Goal: Information Seeking & Learning: Stay updated

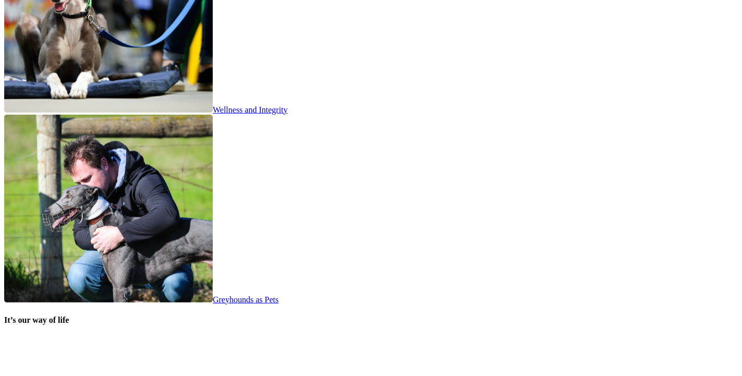
scroll to position [2143, 0]
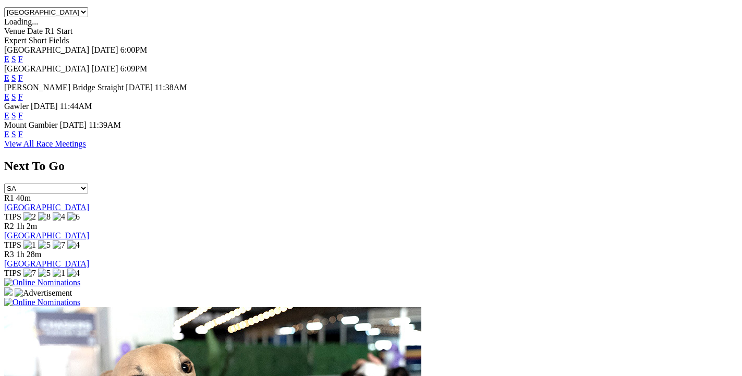
scroll to position [733, 0]
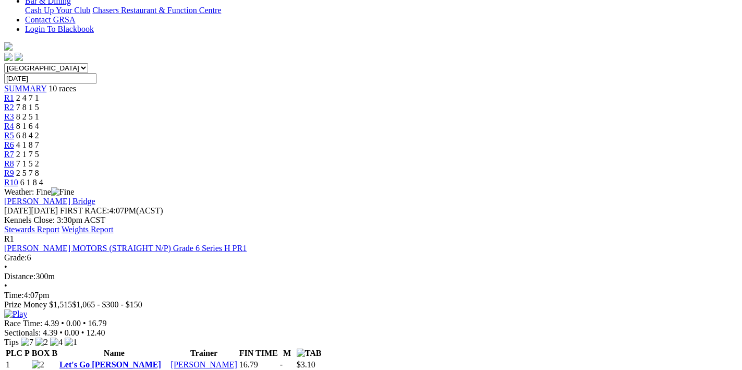
scroll to position [111, 0]
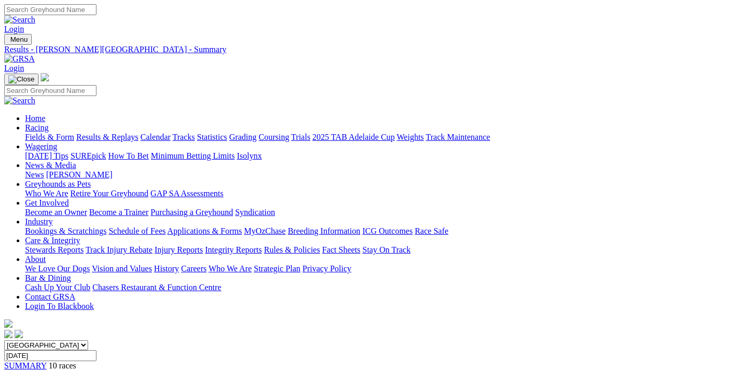
scroll to position [111, 0]
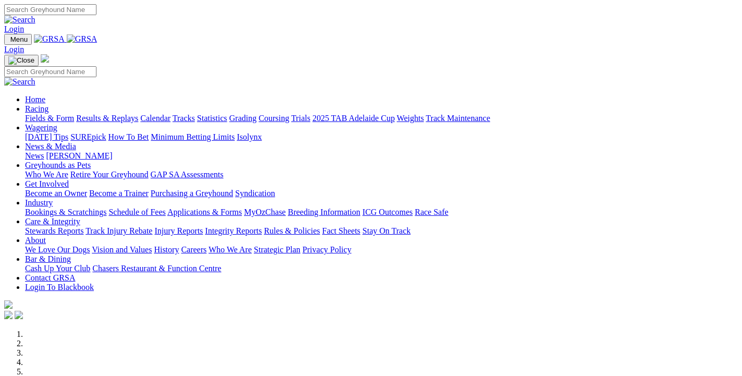
scroll to position [225, 0]
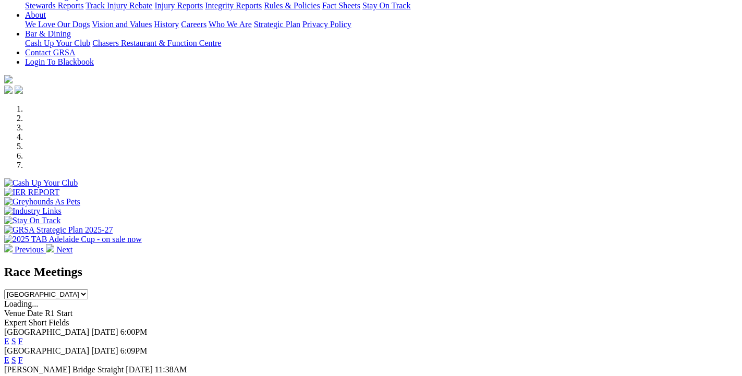
click at [23, 337] on link "F" at bounding box center [20, 341] width 5 height 9
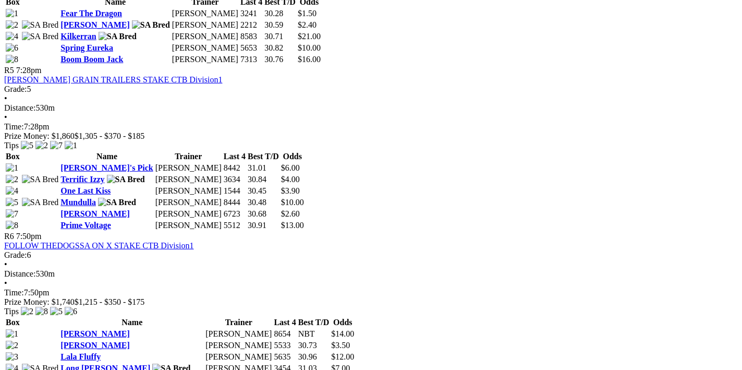
scroll to position [1276, 0]
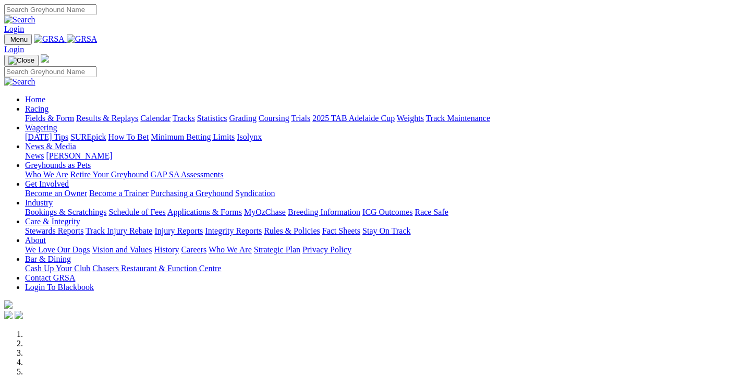
scroll to position [394, 0]
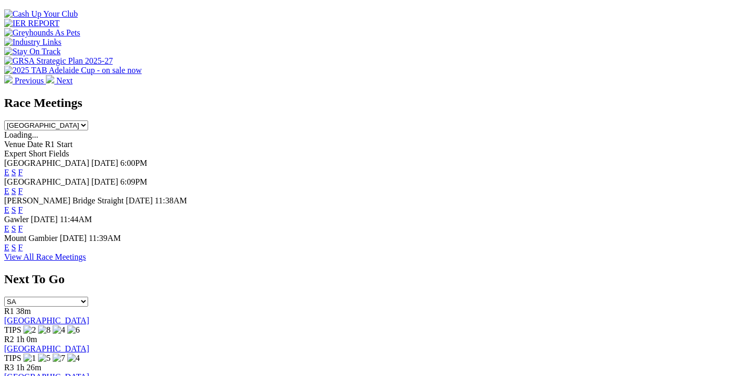
click at [23, 224] on link "F" at bounding box center [20, 228] width 5 height 9
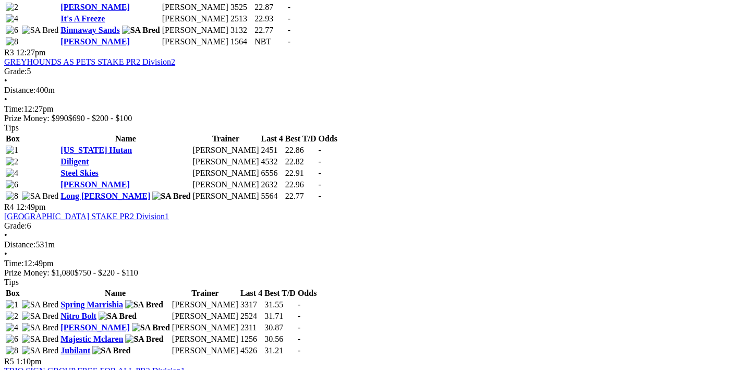
scroll to position [943, 0]
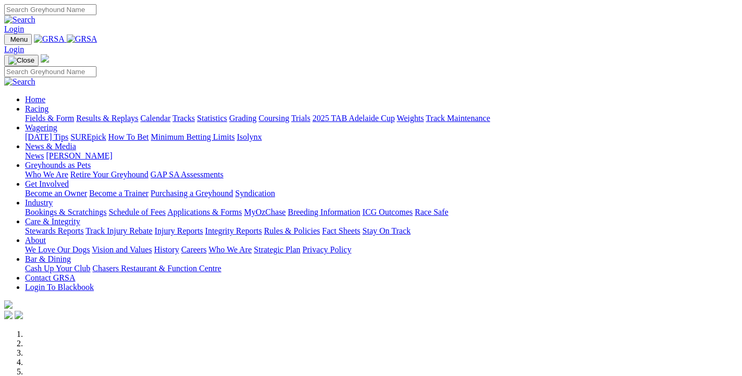
scroll to position [395, 0]
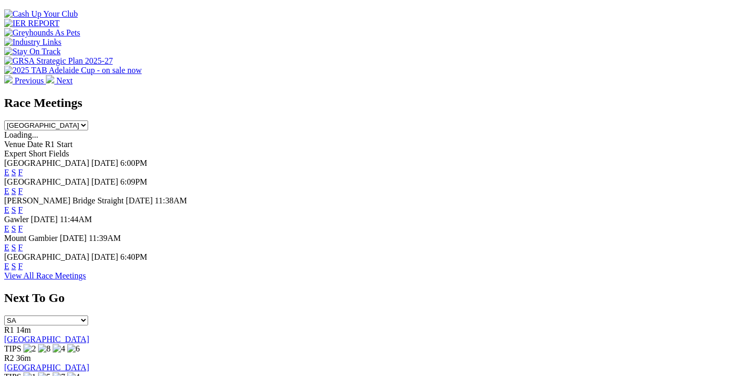
click at [23, 262] on link "F" at bounding box center [20, 266] width 5 height 9
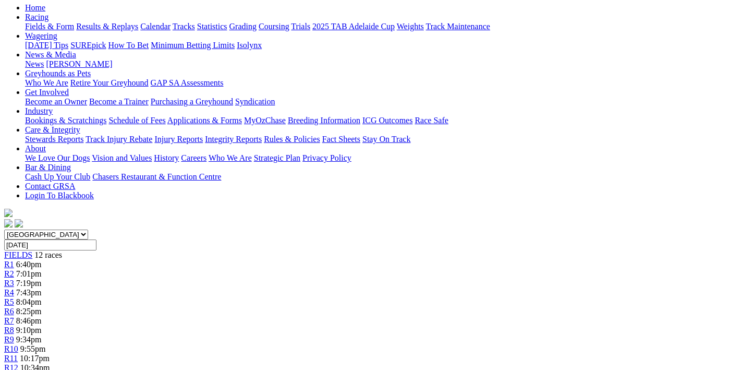
scroll to position [166, 0]
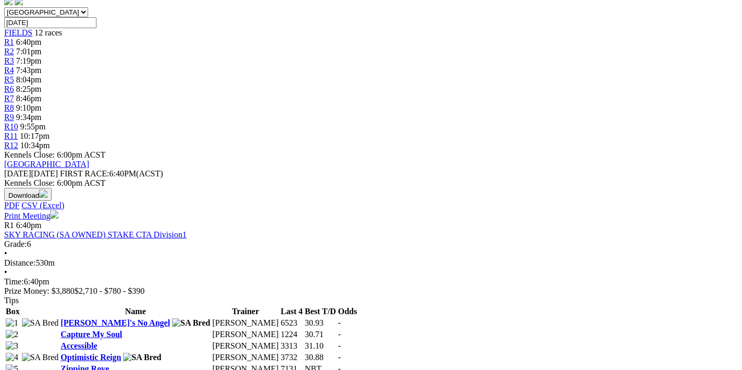
scroll to position [111, 0]
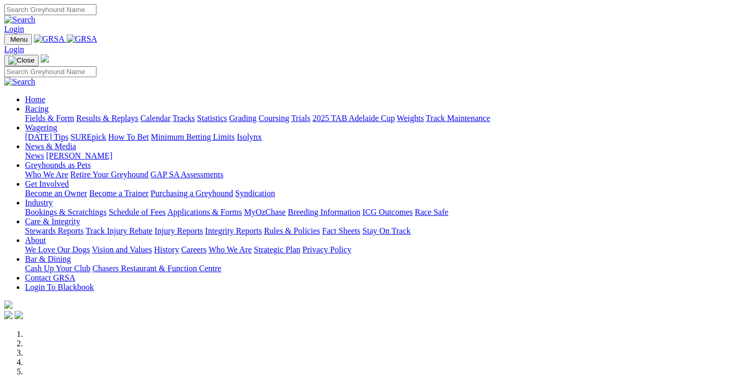
scroll to position [847, 0]
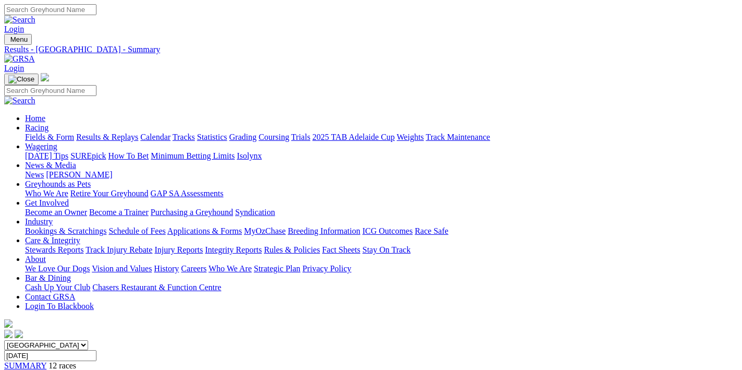
scroll to position [166, 0]
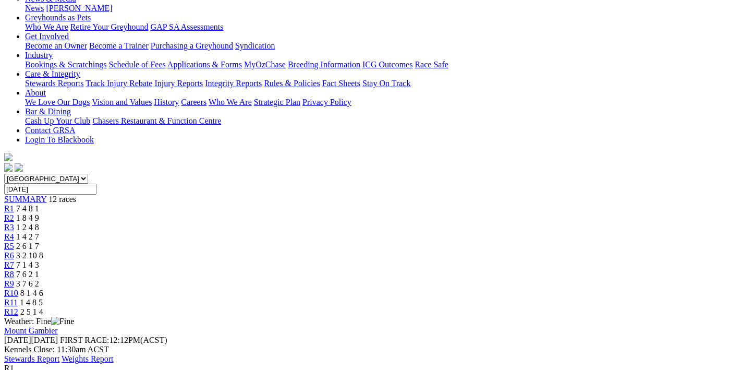
click at [59, 354] on link "Stewards Report" at bounding box center [31, 358] width 55 height 9
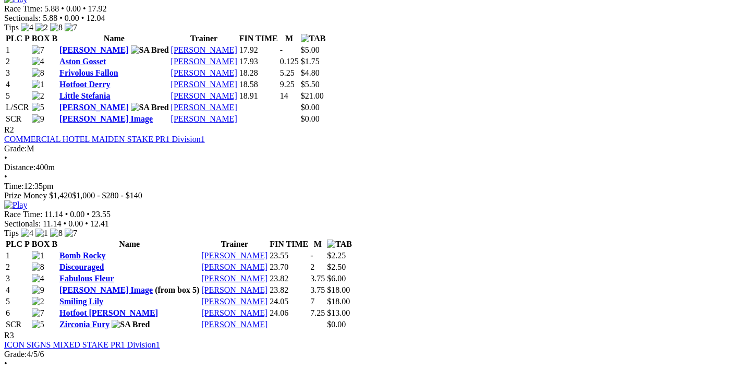
scroll to position [499, 0]
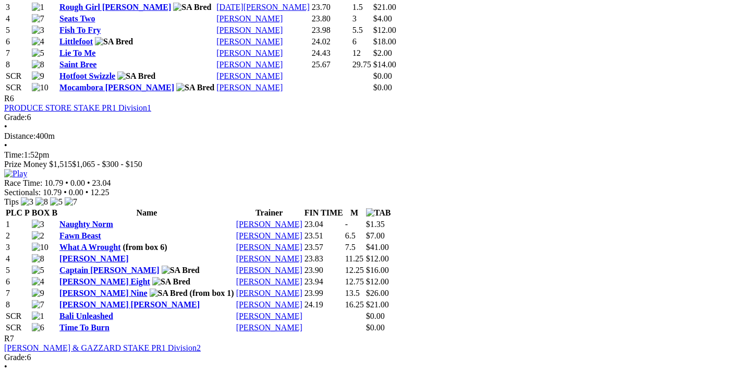
scroll to position [1831, 0]
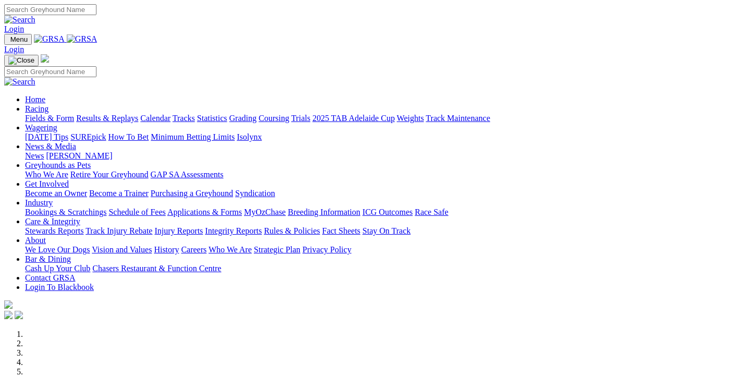
scroll to position [847, 0]
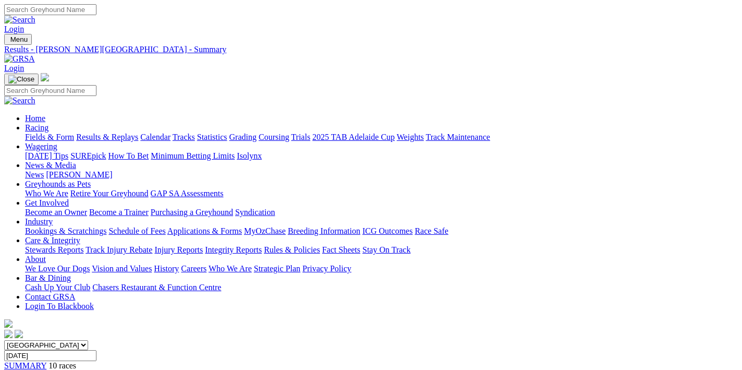
scroll to position [111, 0]
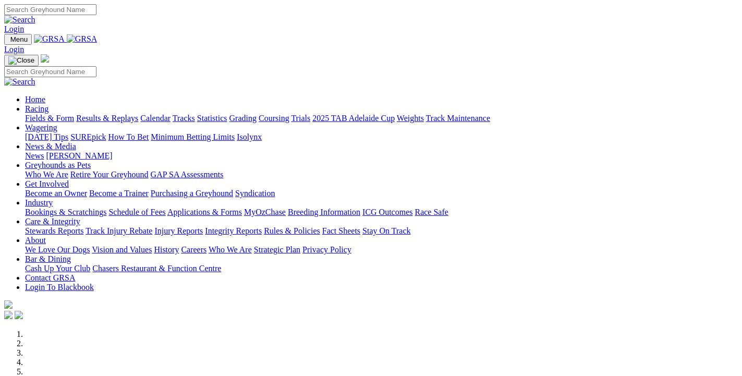
scroll to position [847, 0]
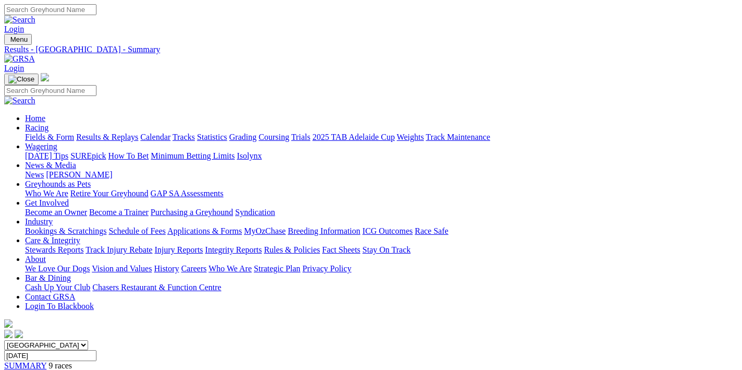
scroll to position [222, 0]
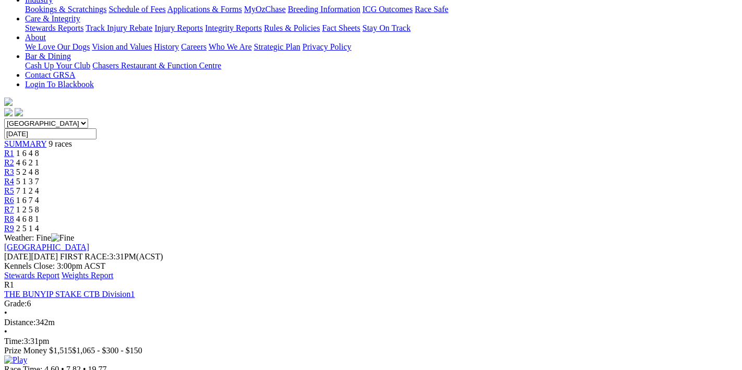
click at [59, 271] on link "Stewards Report" at bounding box center [31, 275] width 55 height 9
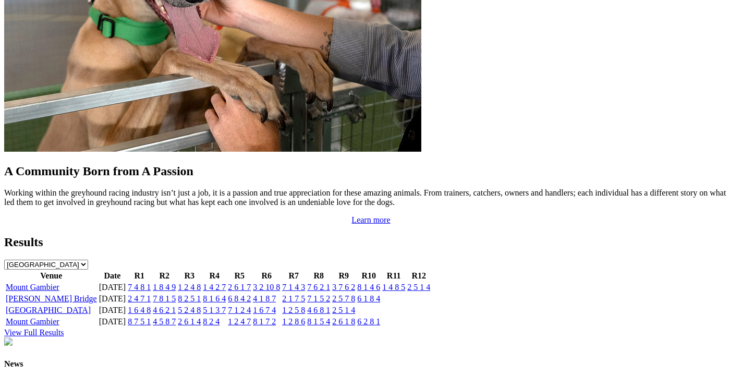
scroll to position [1129, 0]
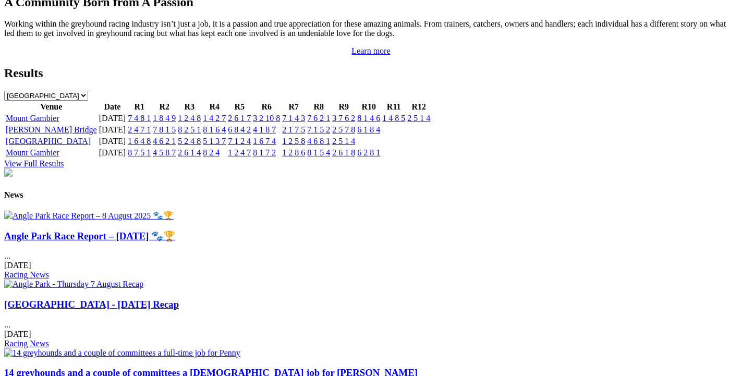
click at [105, 241] on link "Angle Park Race Report – [DATE] 🐾🏆" at bounding box center [89, 236] width 171 height 11
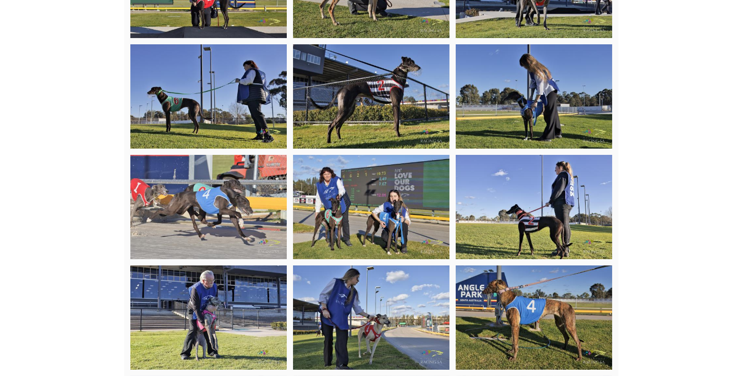
scroll to position [2594, 0]
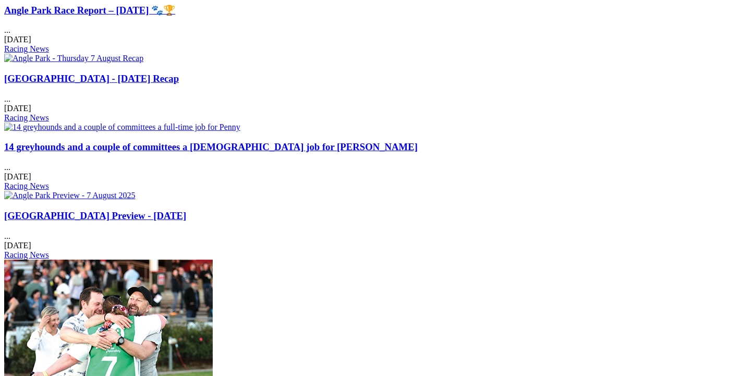
scroll to position [1129, 0]
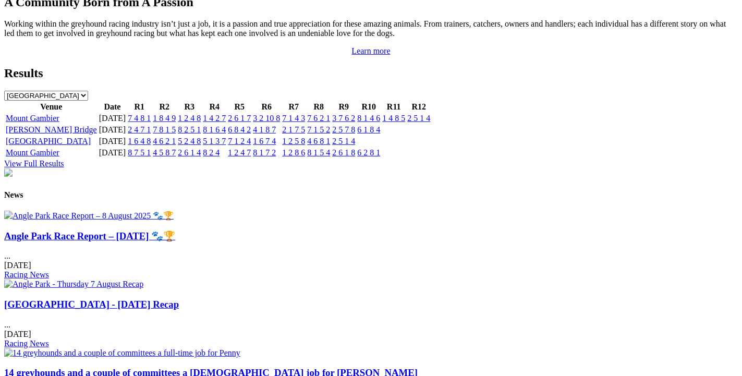
click at [179, 299] on link "Angle Park - Thursday 7 August Recap" at bounding box center [91, 304] width 175 height 11
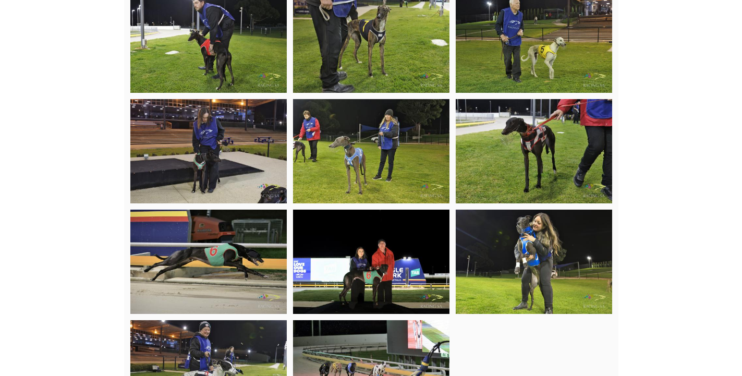
scroll to position [3665, 0]
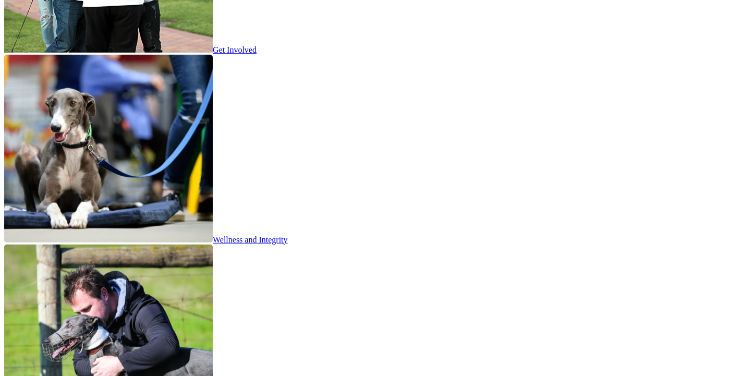
scroll to position [2031, 0]
